Goal: Task Accomplishment & Management: Manage account settings

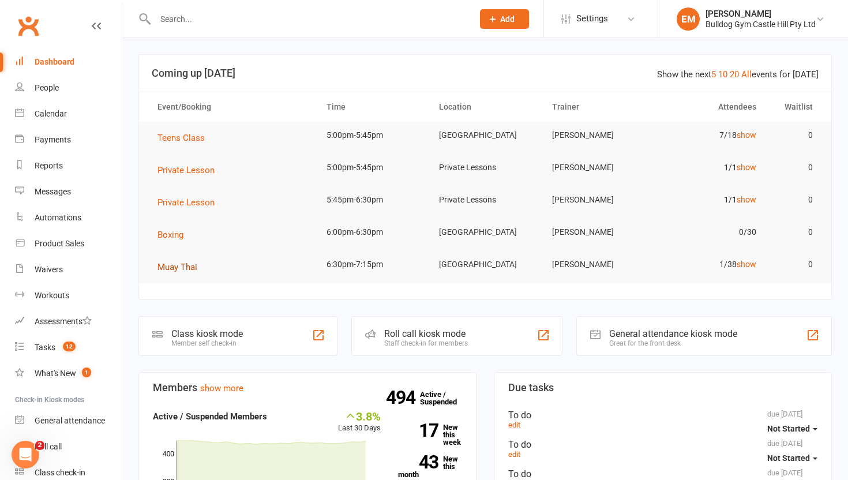
click at [178, 269] on span "Muay Thai" at bounding box center [178, 267] width 40 height 10
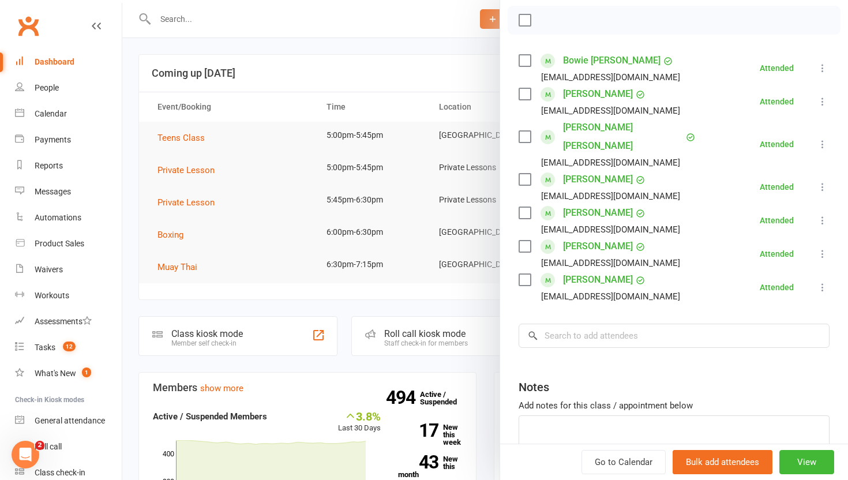
scroll to position [212, 0]
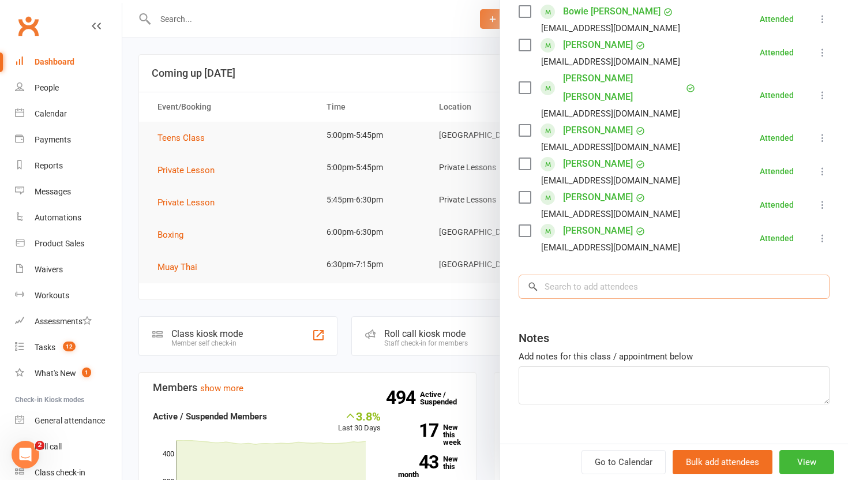
click at [601, 275] on input "search" at bounding box center [674, 287] width 311 height 24
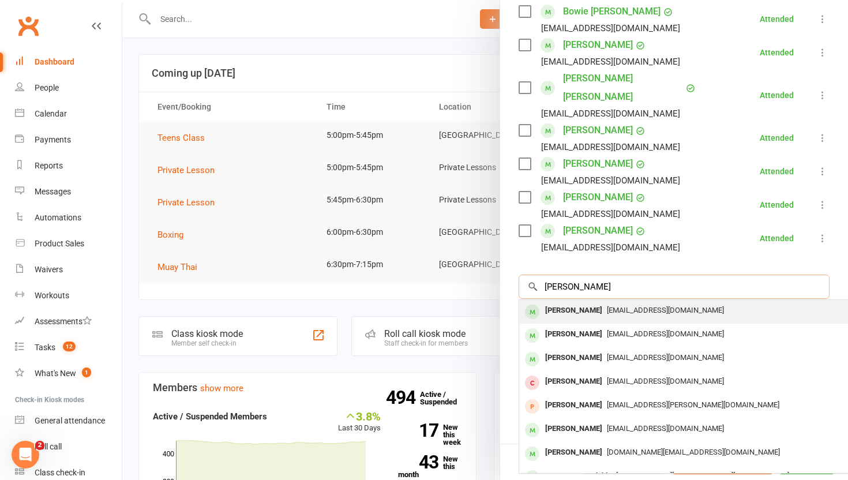
type input "emily"
click at [627, 302] on div "emilymcmillan016@gmail.com" at bounding box center [692, 310] width 336 height 17
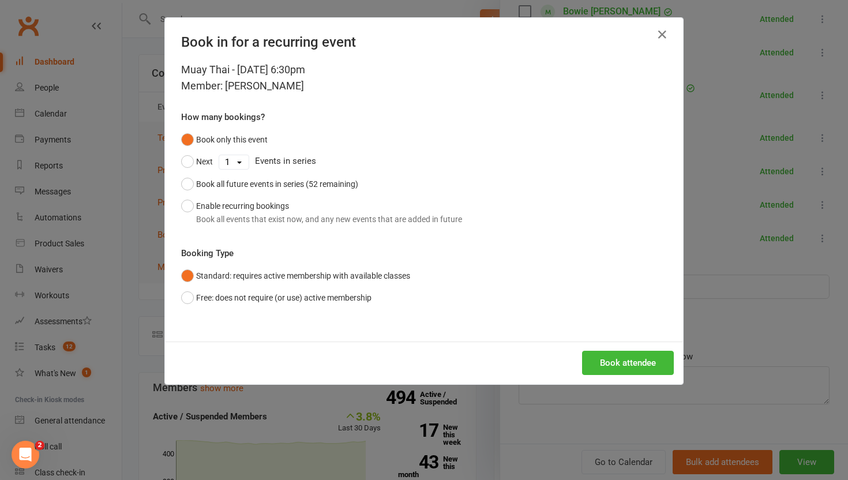
click at [635, 350] on div "Book attendee" at bounding box center [424, 363] width 518 height 43
click at [638, 355] on button "Book attendee" at bounding box center [628, 363] width 92 height 24
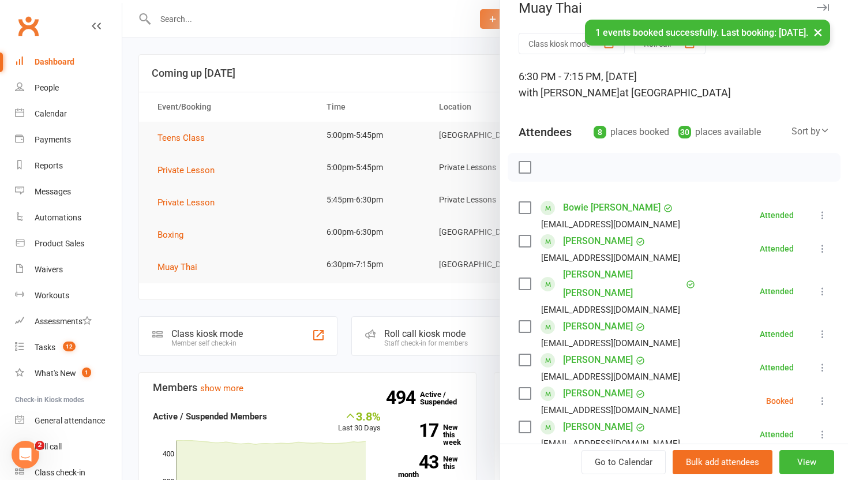
scroll to position [17, 0]
click at [827, 394] on icon at bounding box center [823, 400] width 12 height 12
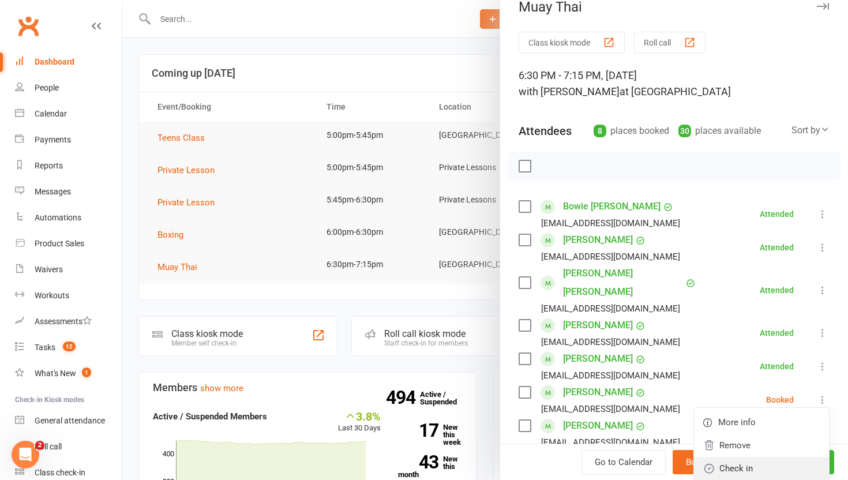
click at [792, 457] on link "Check in" at bounding box center [761, 468] width 135 height 23
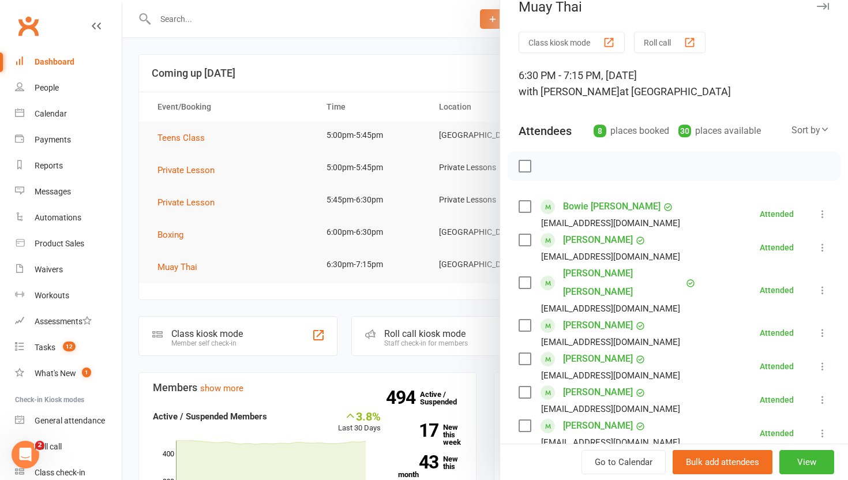
click at [473, 257] on div at bounding box center [485, 240] width 726 height 480
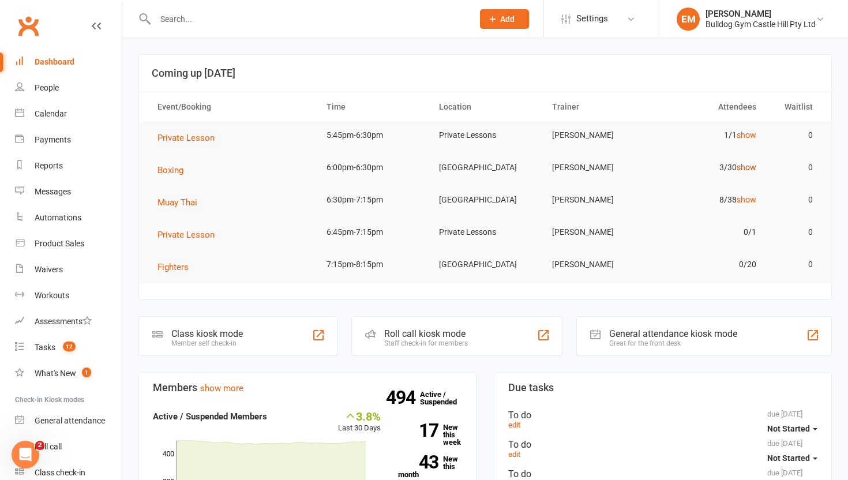
click at [742, 169] on link "show" at bounding box center [747, 167] width 20 height 9
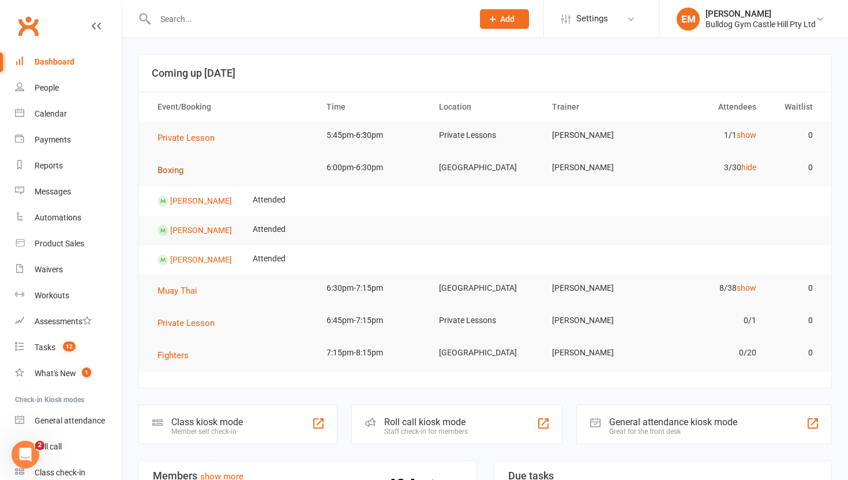
click at [169, 171] on span "Boxing" at bounding box center [171, 170] width 26 height 10
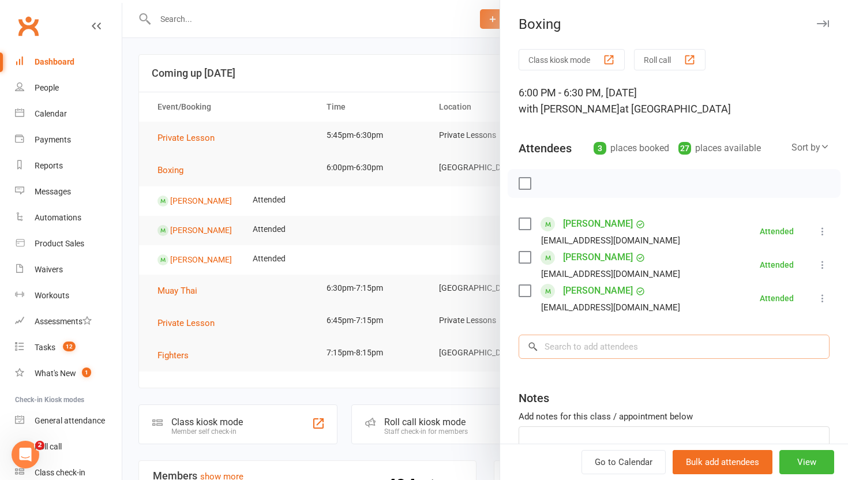
click at [583, 345] on input "search" at bounding box center [674, 347] width 311 height 24
